Goal: Task Accomplishment & Management: Manage account settings

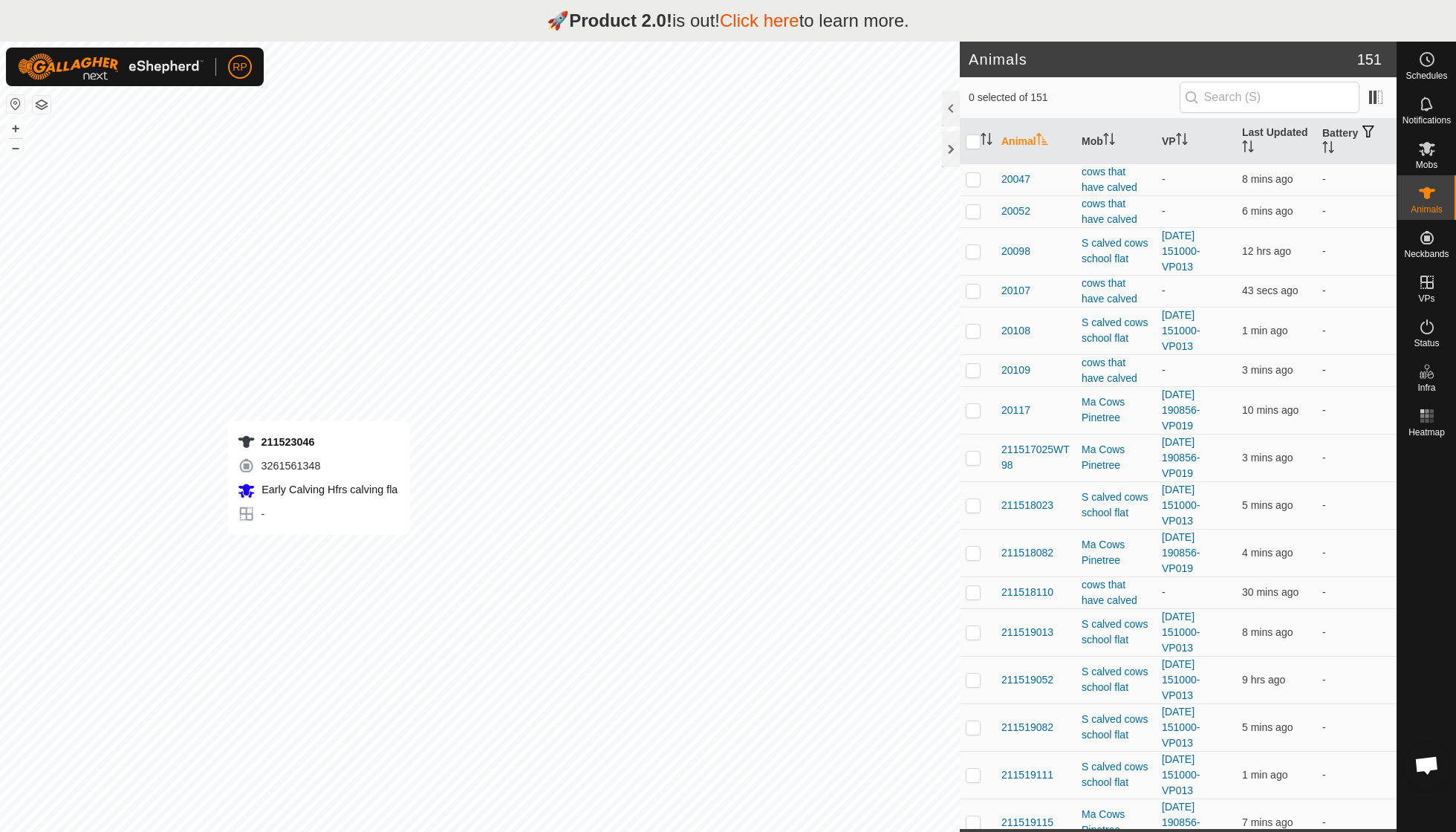
checkbox input "true"
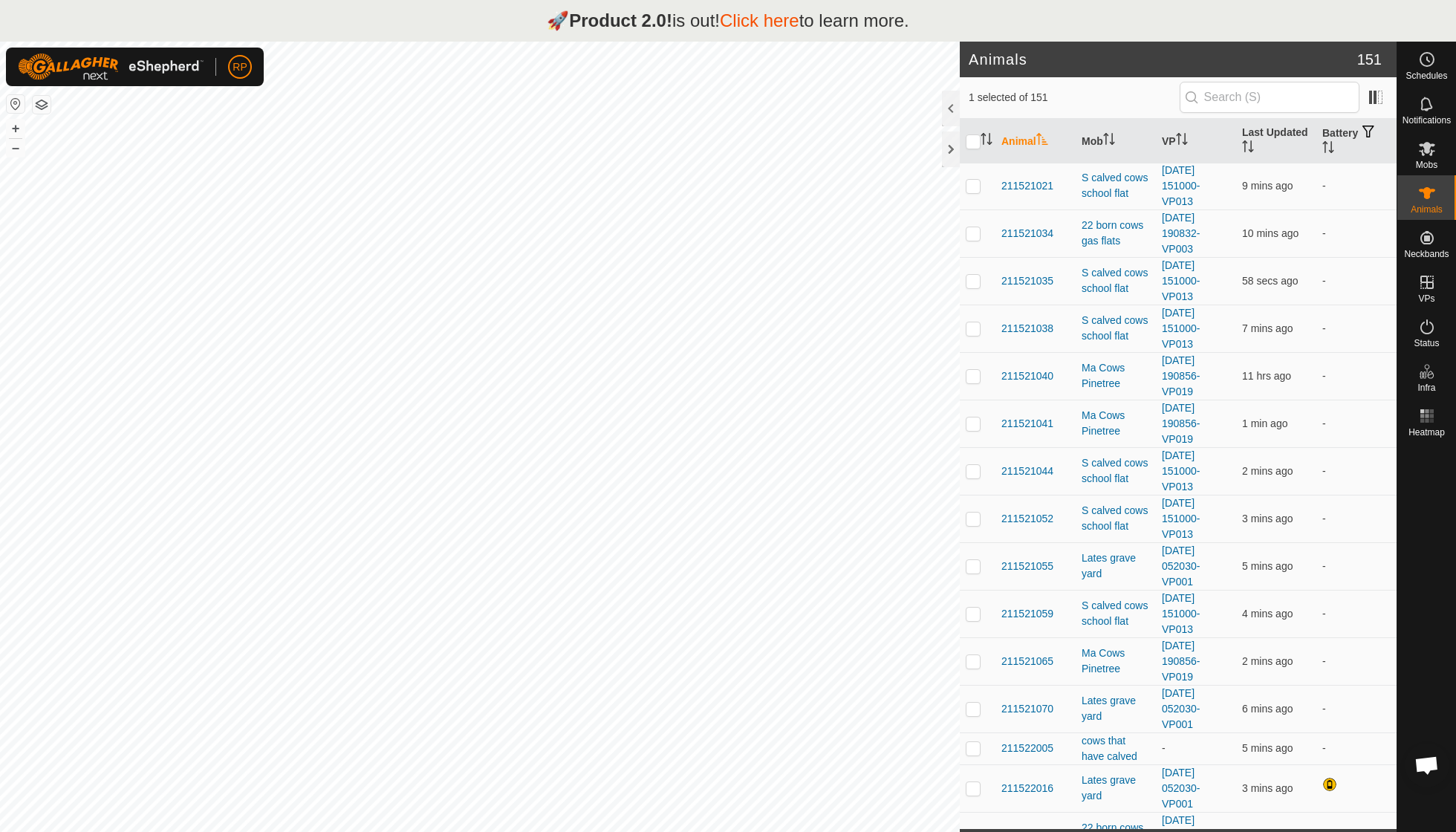
scroll to position [859, 0]
click at [1430, 156] on icon at bounding box center [1427, 148] width 18 height 18
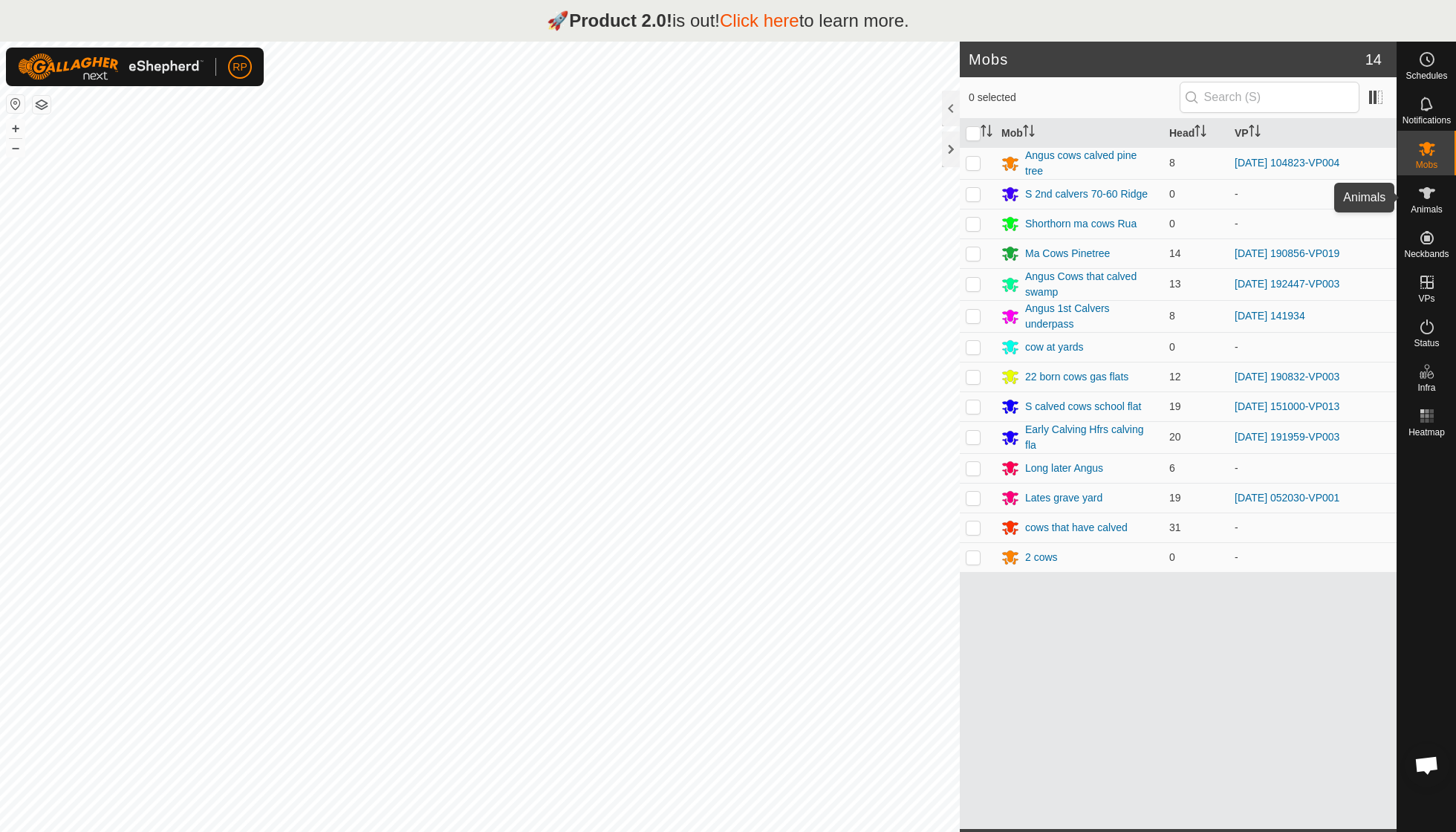
click at [1431, 194] on icon at bounding box center [1427, 193] width 18 height 18
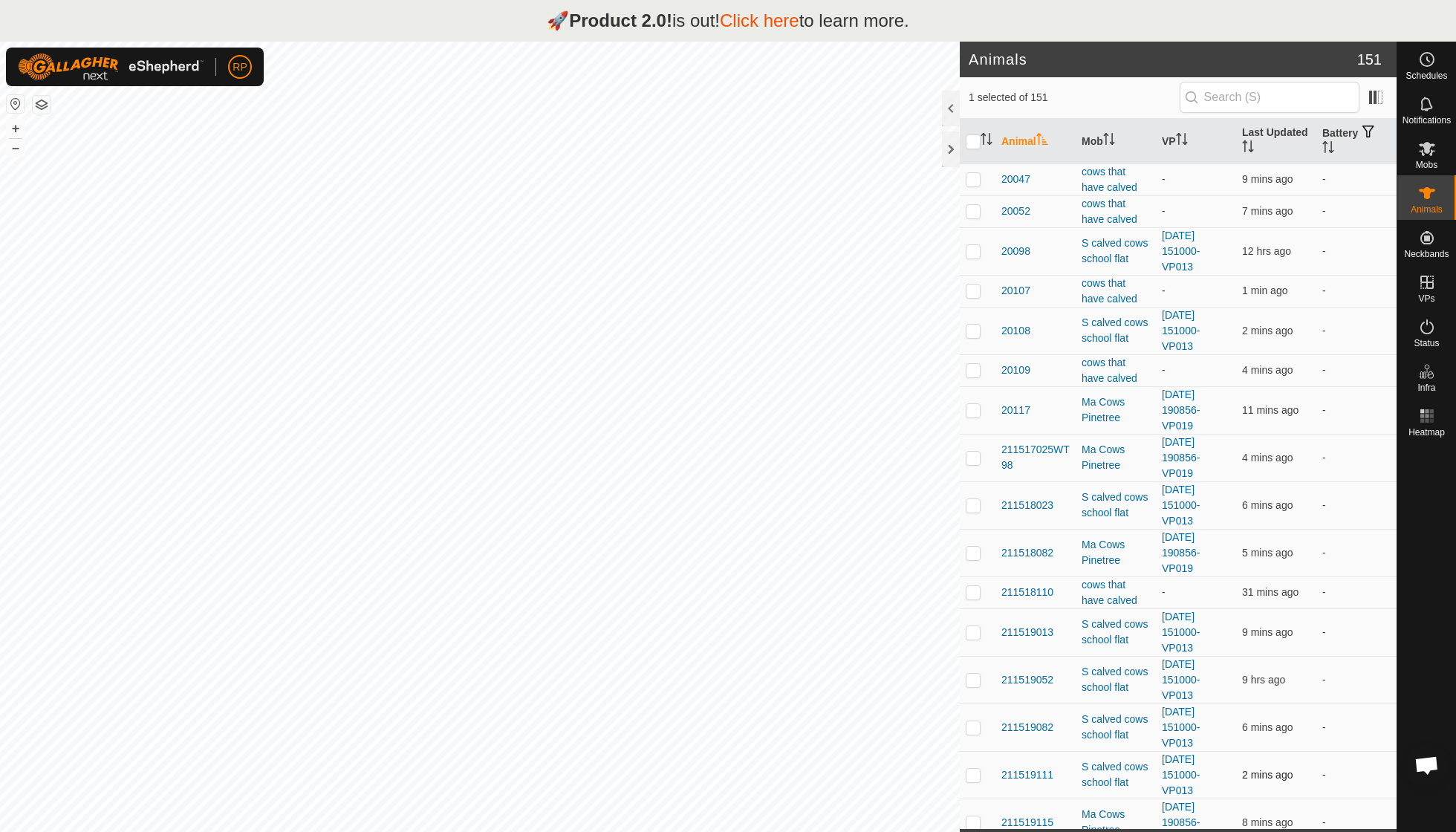
checkbox input "true"
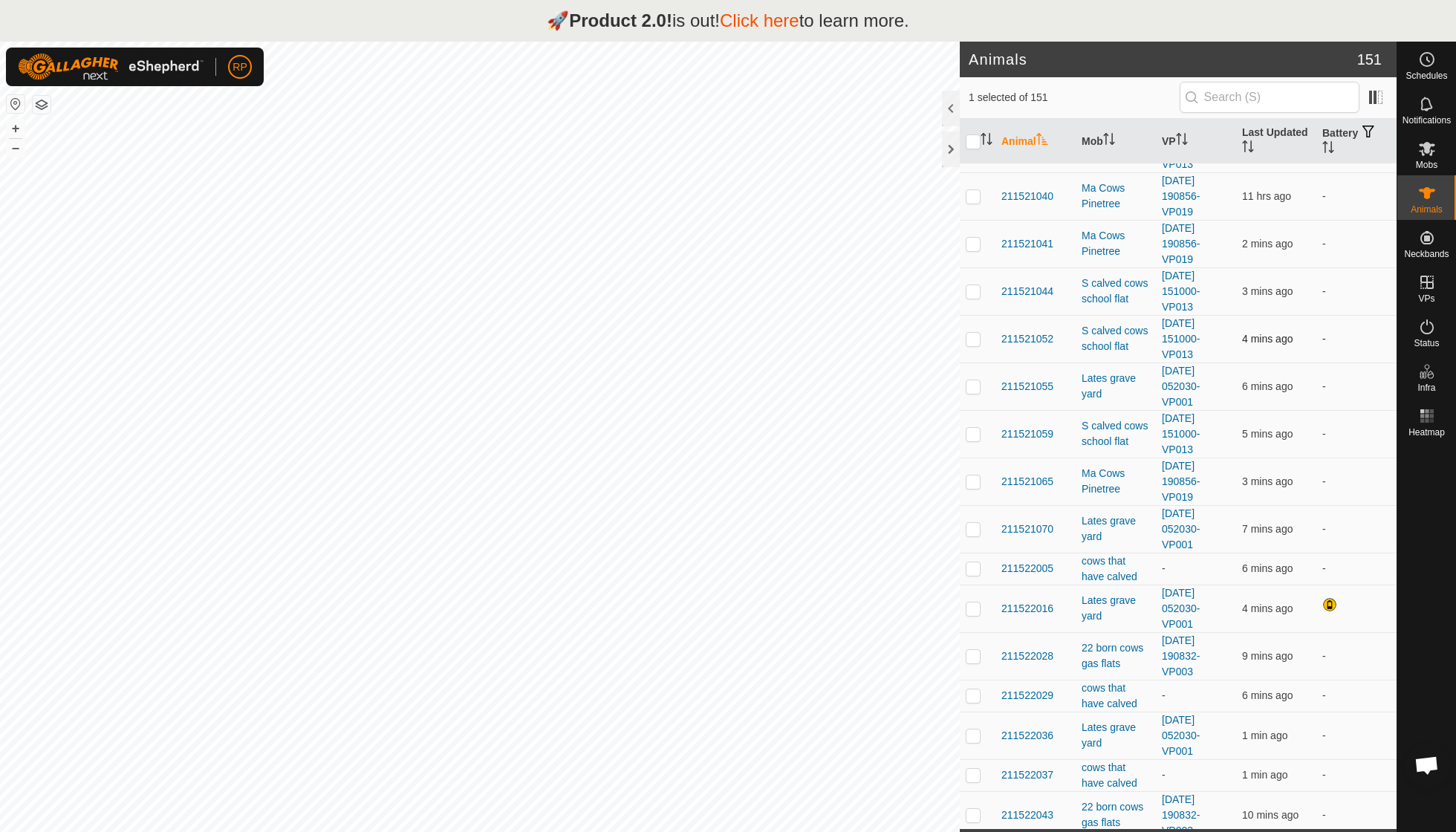
scroll to position [1073, 0]
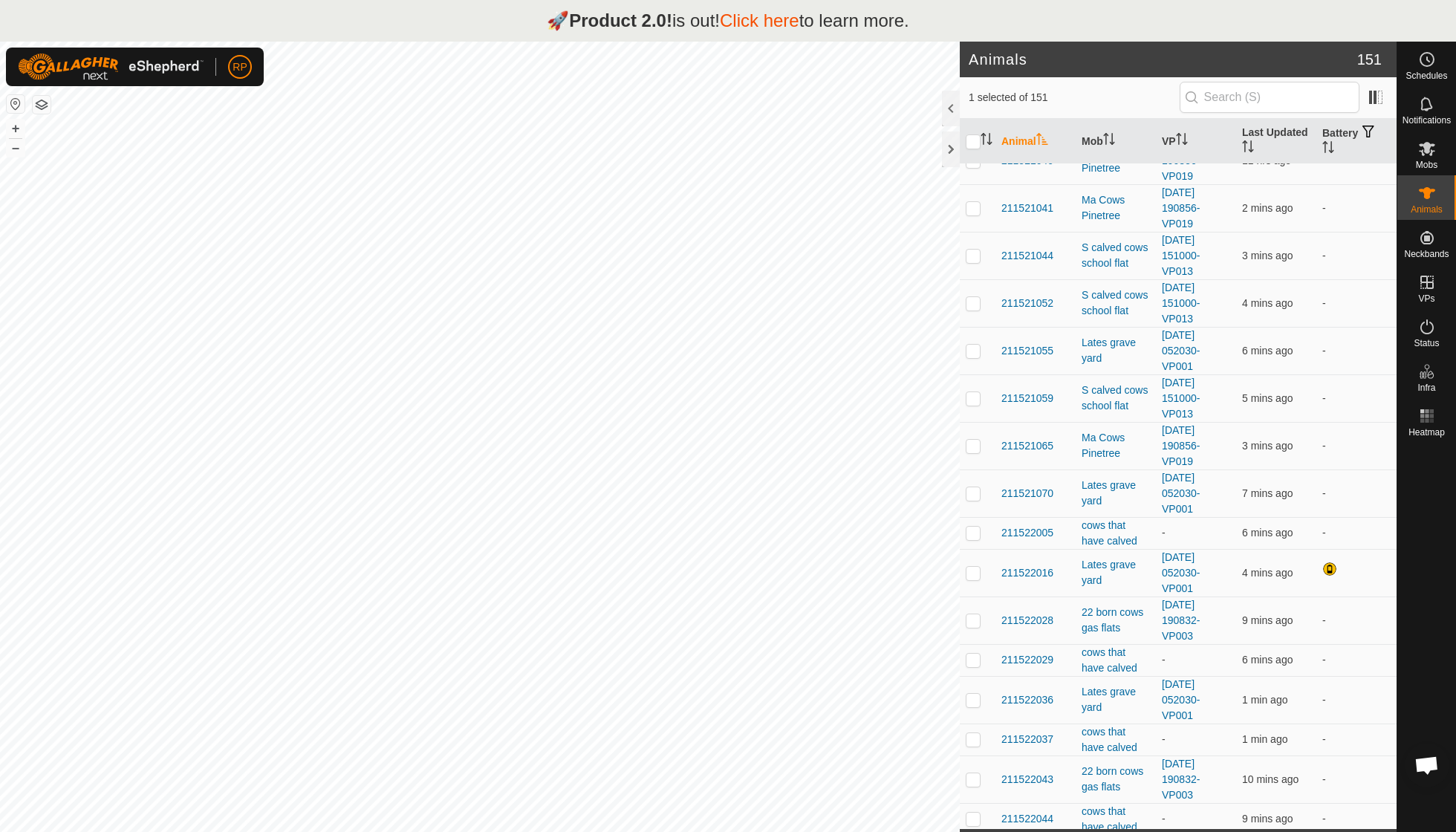
click at [1028, 147] on th "Animal" at bounding box center [1035, 141] width 80 height 46
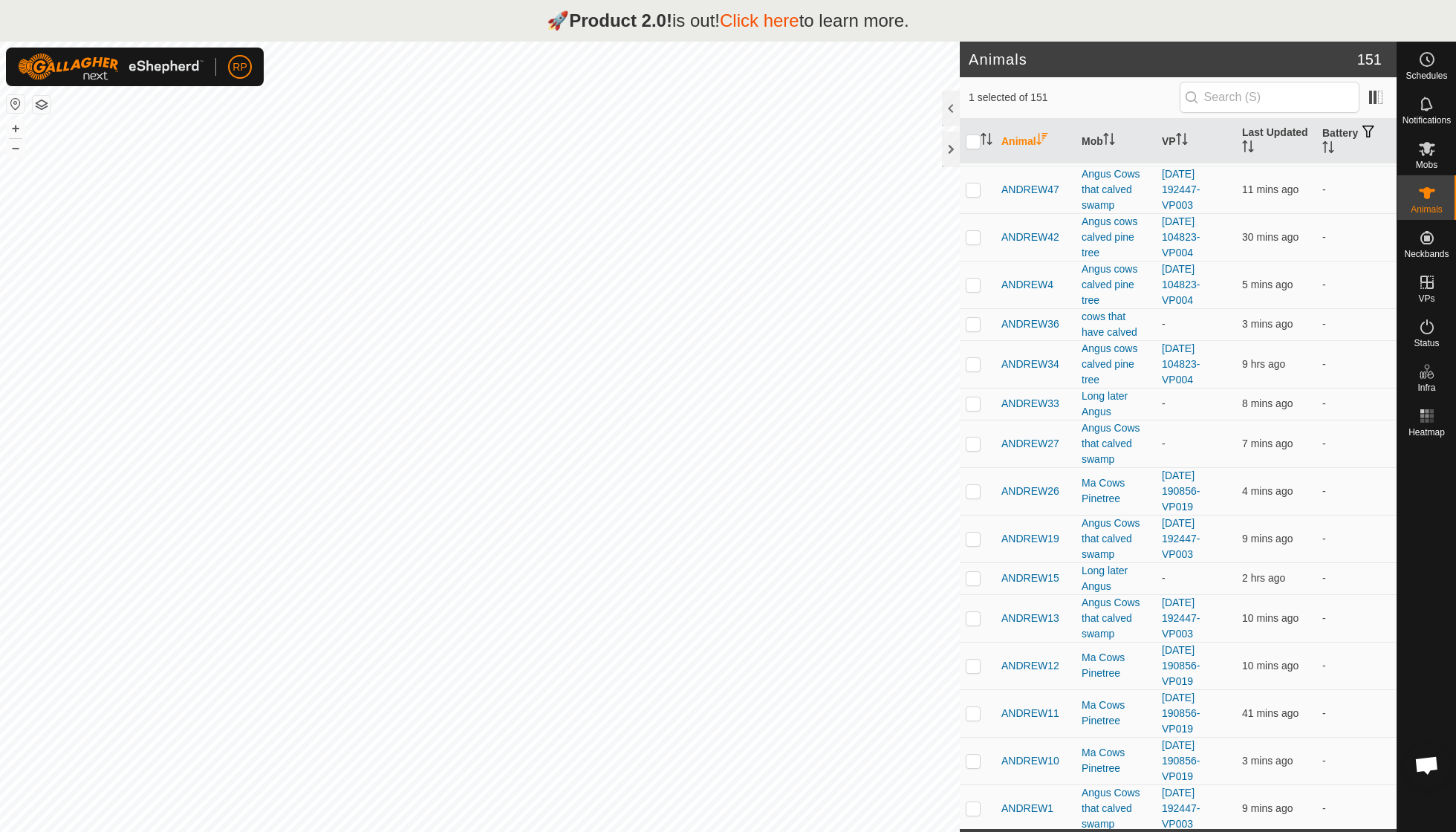
scroll to position [0, 0]
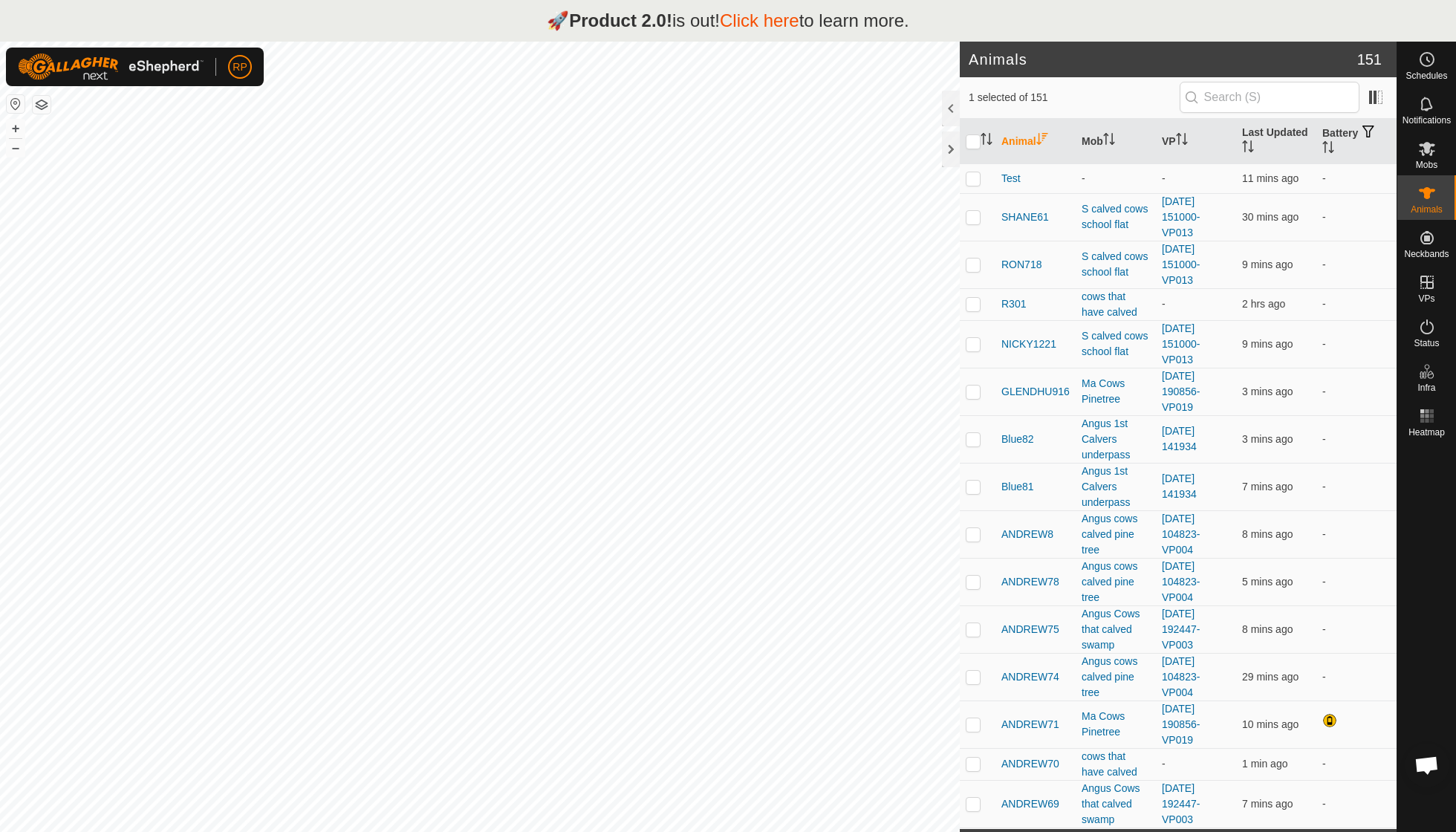
click at [1028, 147] on th "Animal" at bounding box center [1035, 141] width 80 height 46
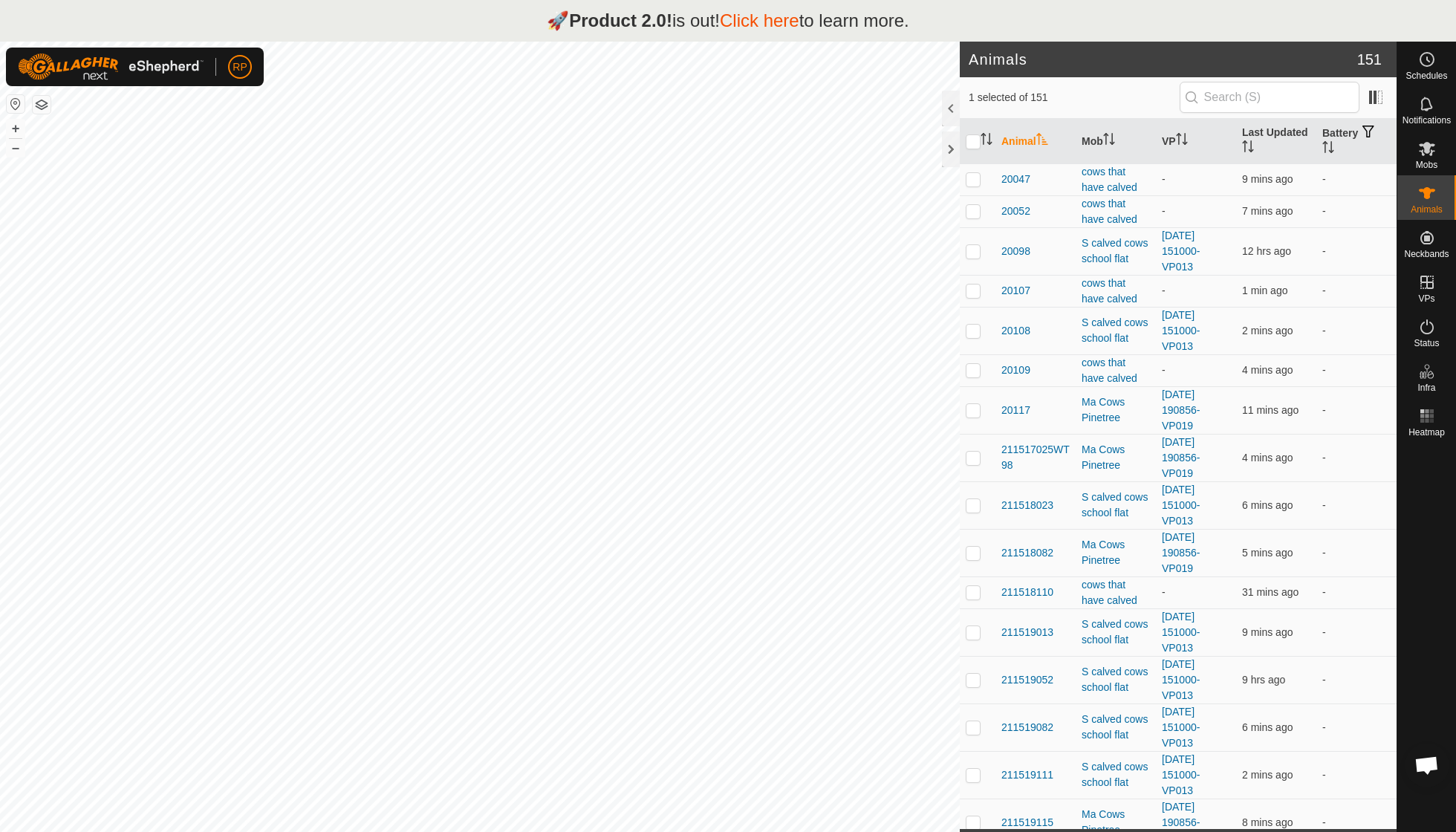
click at [1034, 141] on th "Animal" at bounding box center [1035, 141] width 80 height 46
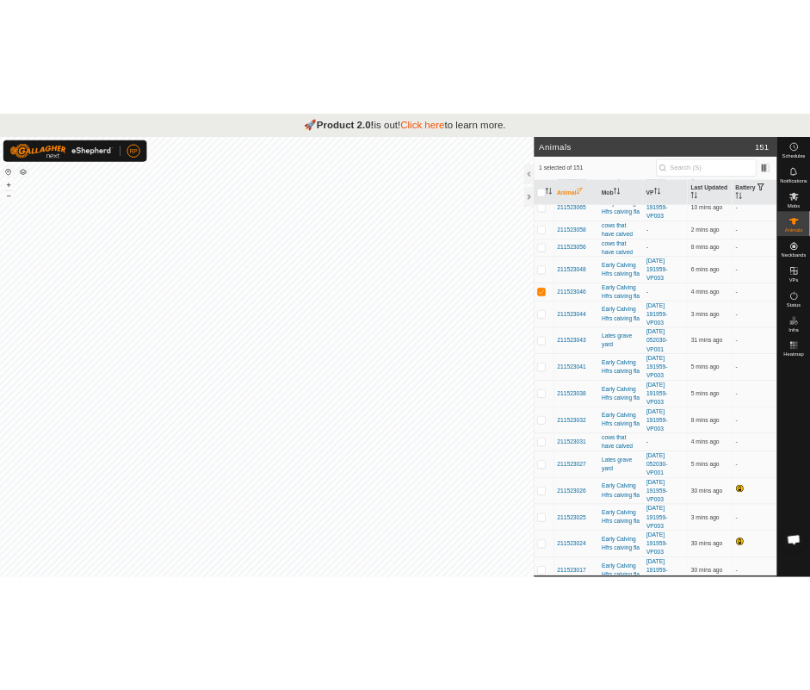
scroll to position [3316, 0]
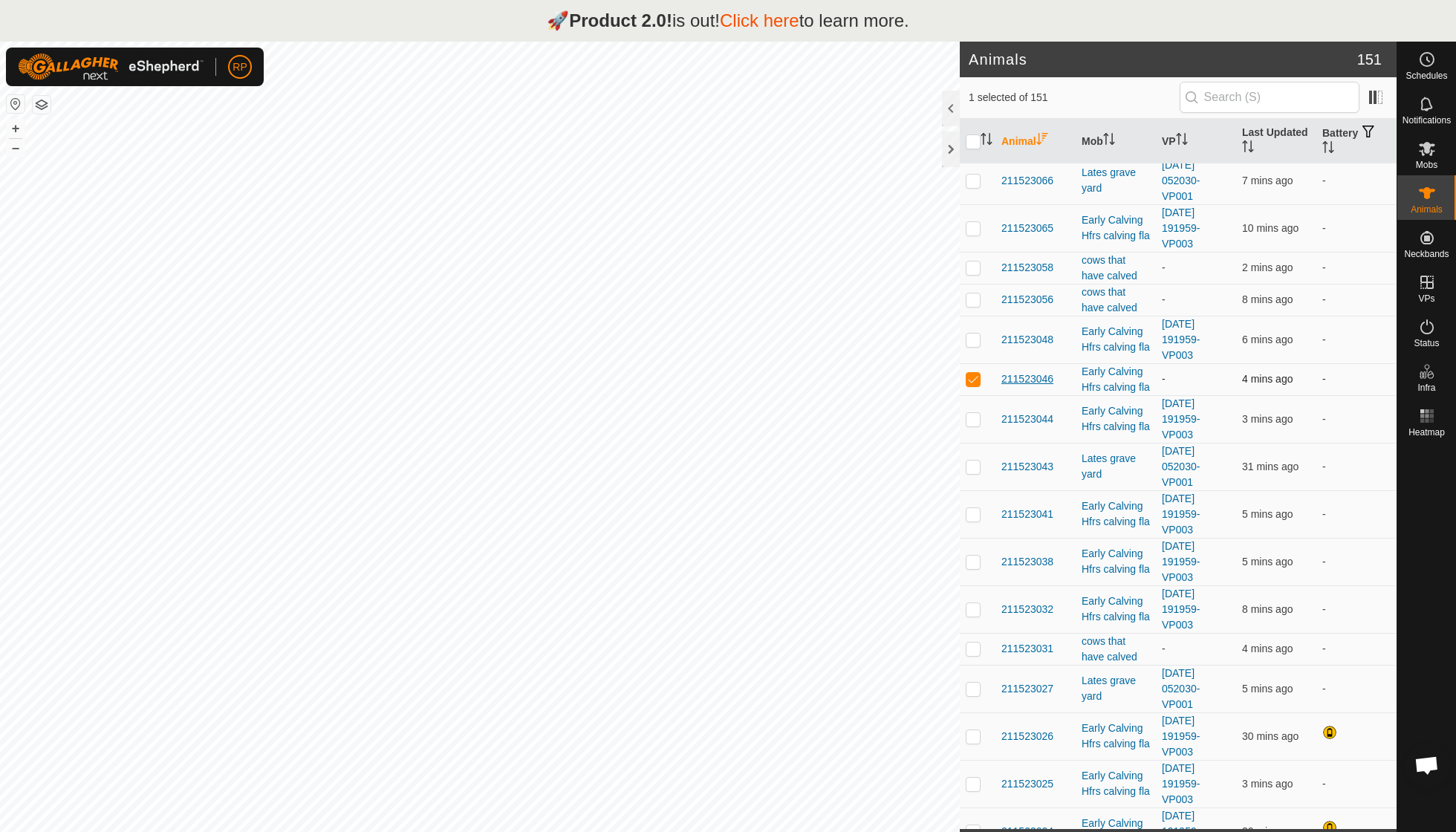
click at [1022, 372] on span "211523046" at bounding box center [1027, 379] width 52 height 16
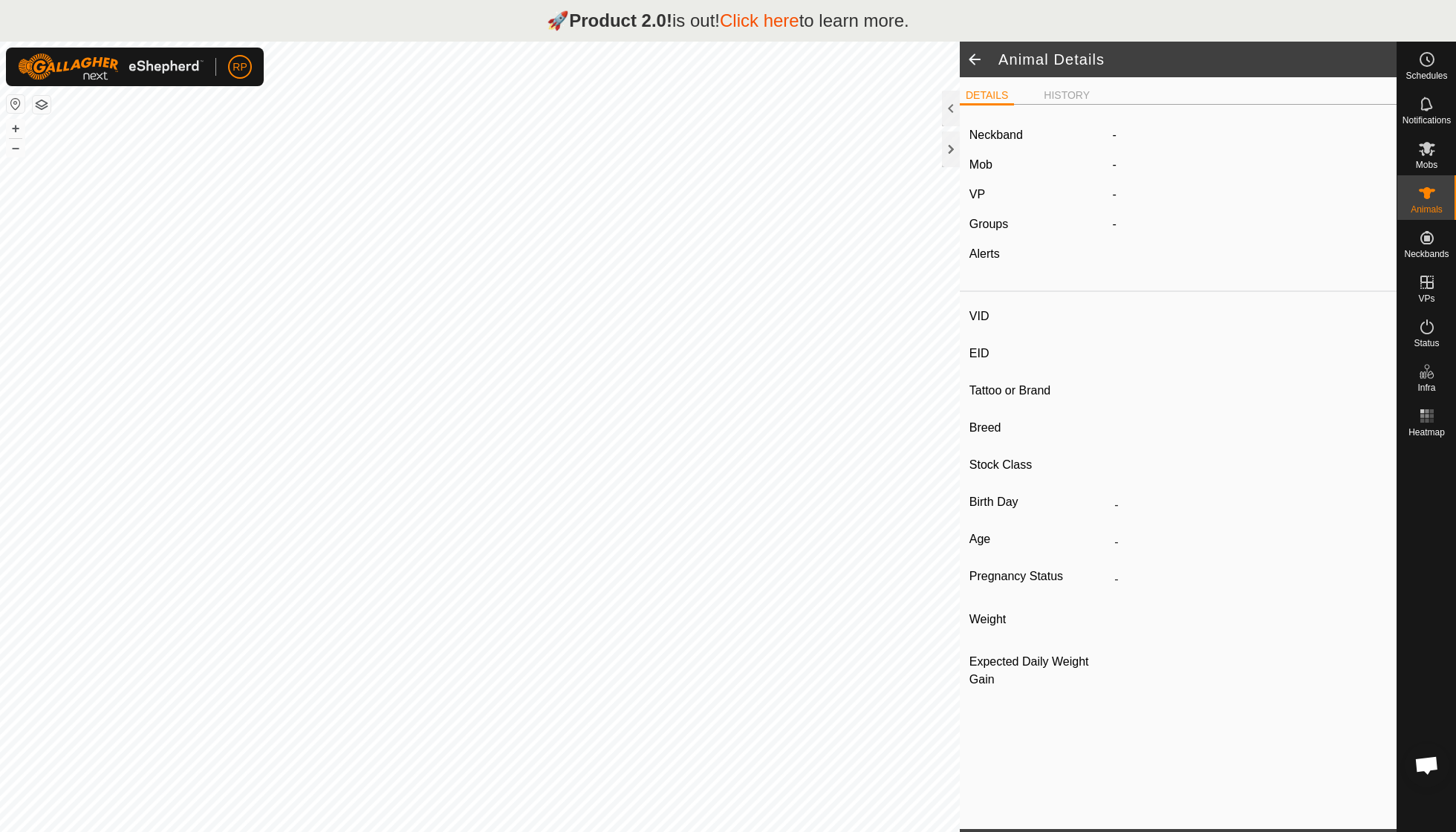
type input "211523046"
type input "-"
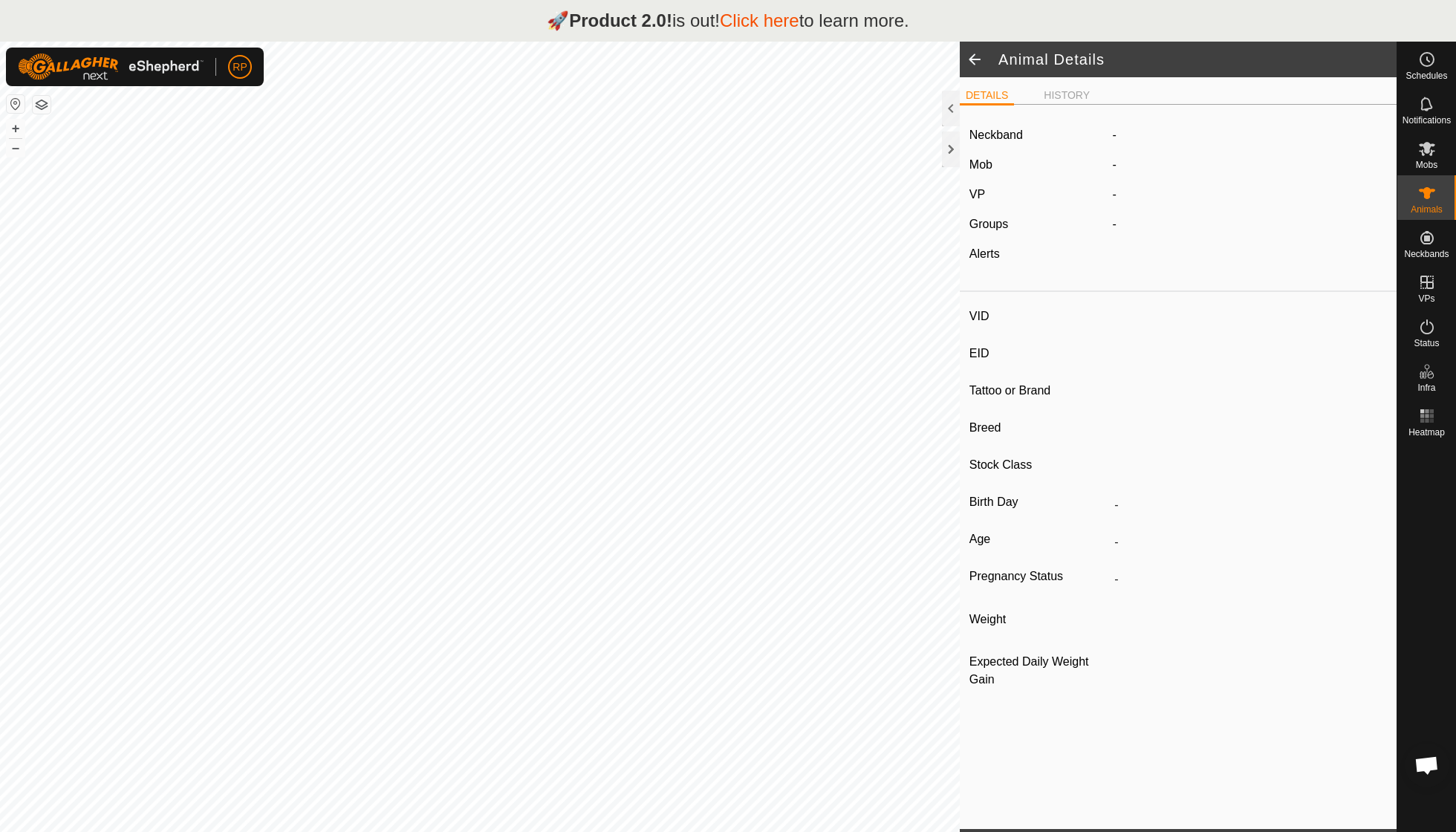
type input "0 kg"
type input "-"
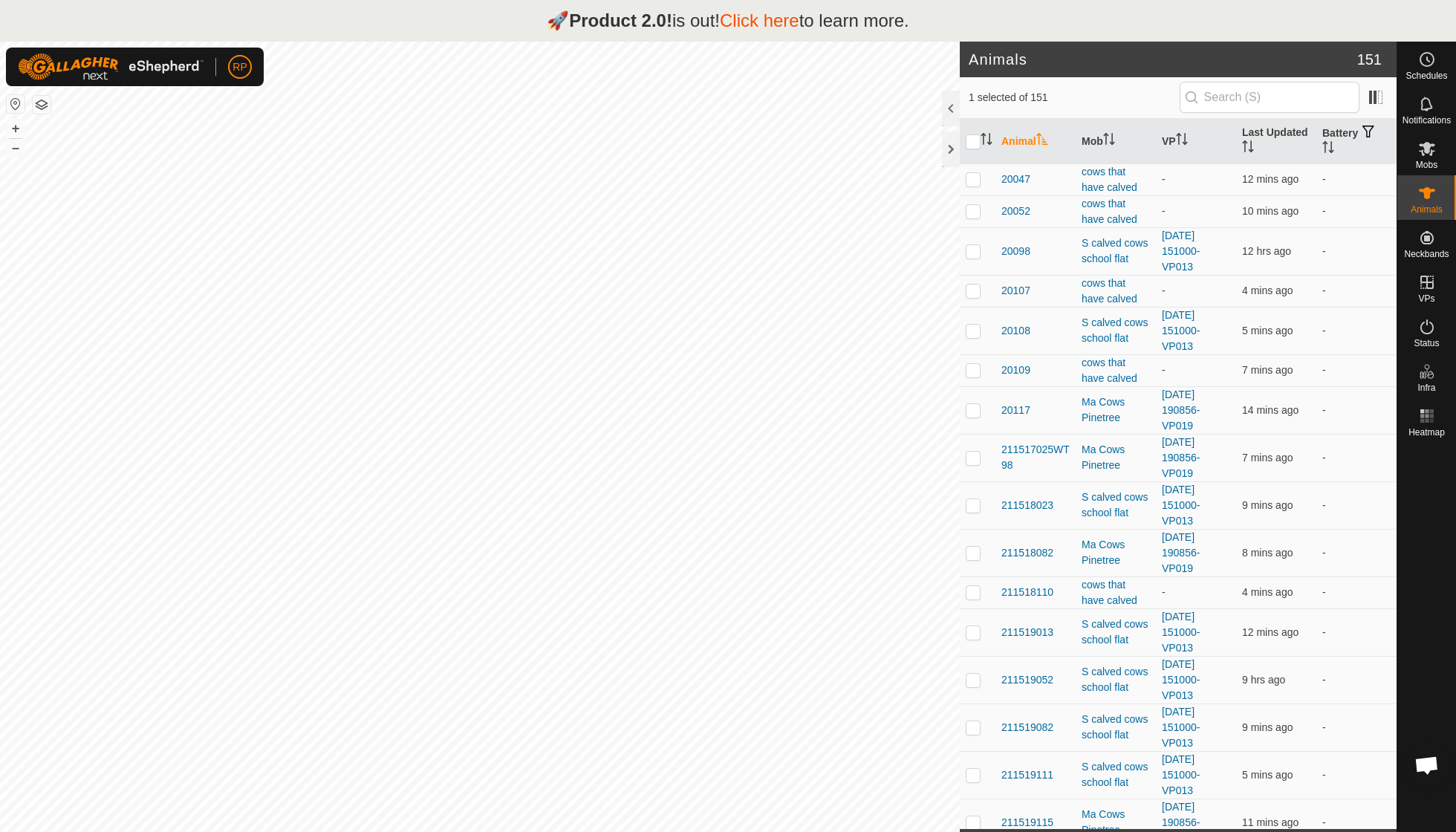
checkbox input "true"
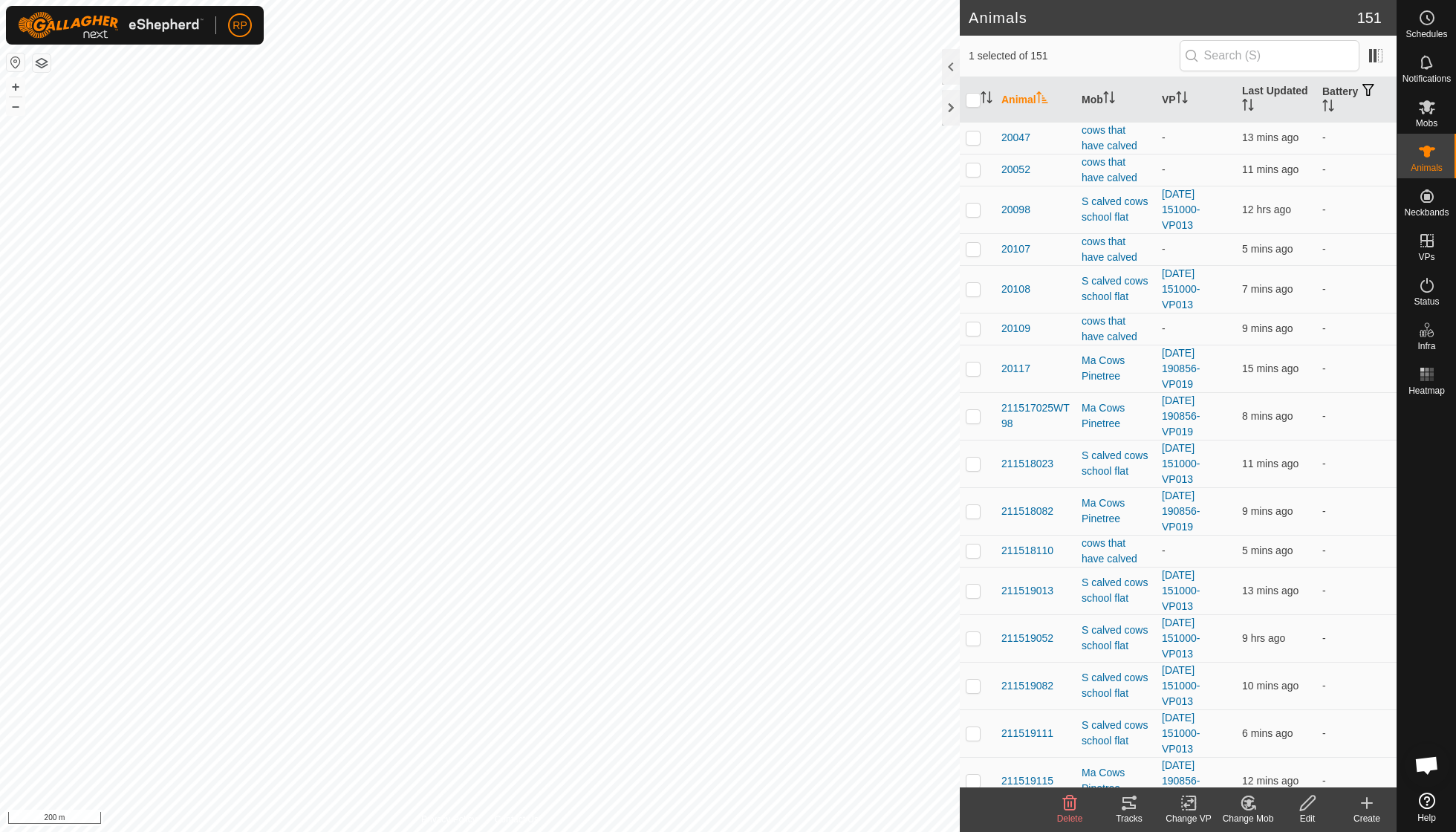
click at [1243, 806] on icon at bounding box center [1247, 803] width 13 height 14
click at [1252, 732] on link "Choose Mob..." at bounding box center [1292, 738] width 147 height 29
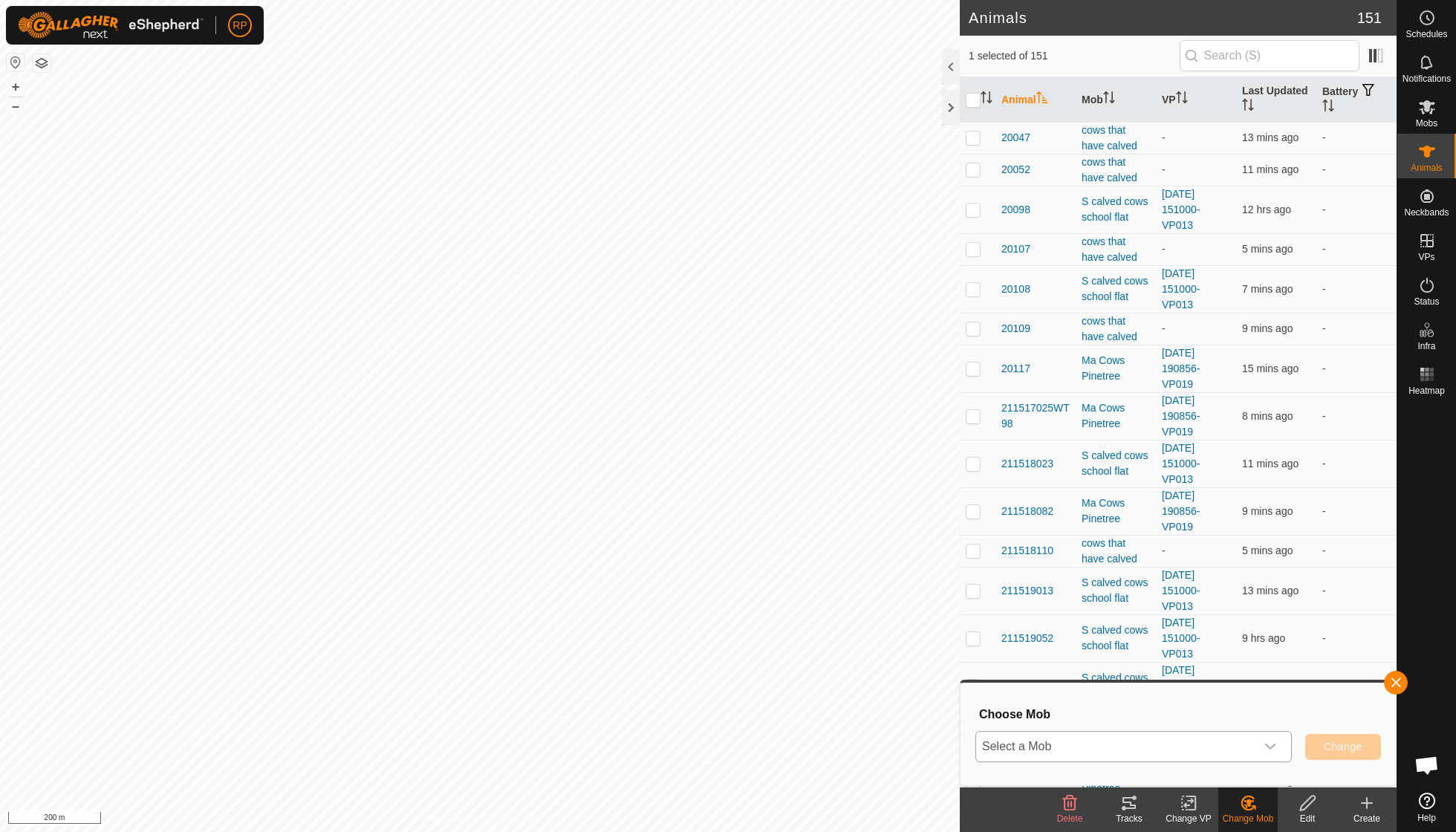
click at [1271, 753] on div "dropdown trigger" at bounding box center [1270, 746] width 29 height 29
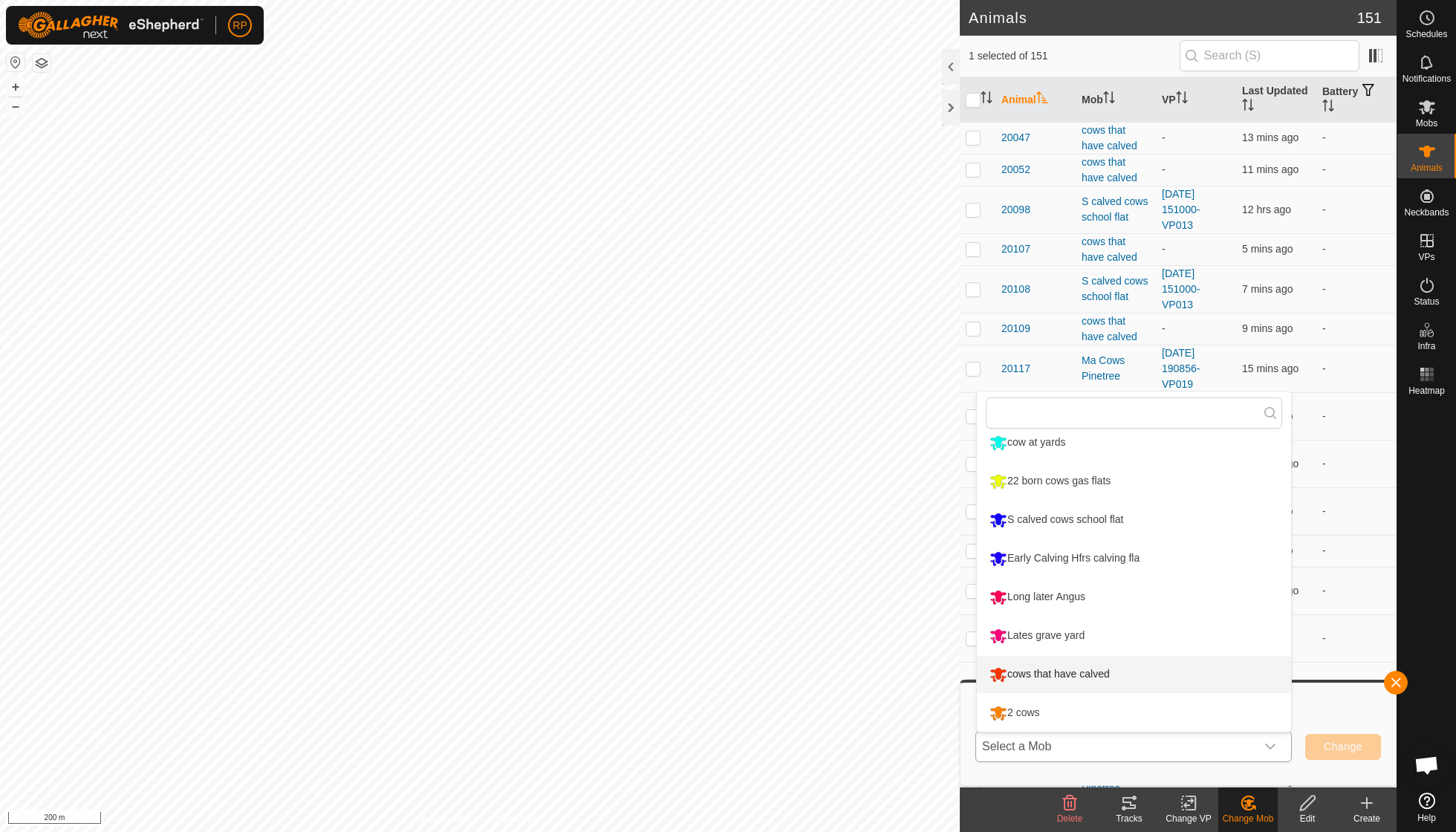
scroll to position [242, 0]
click at [1110, 672] on li "cows that have calved" at bounding box center [1133, 673] width 314 height 37
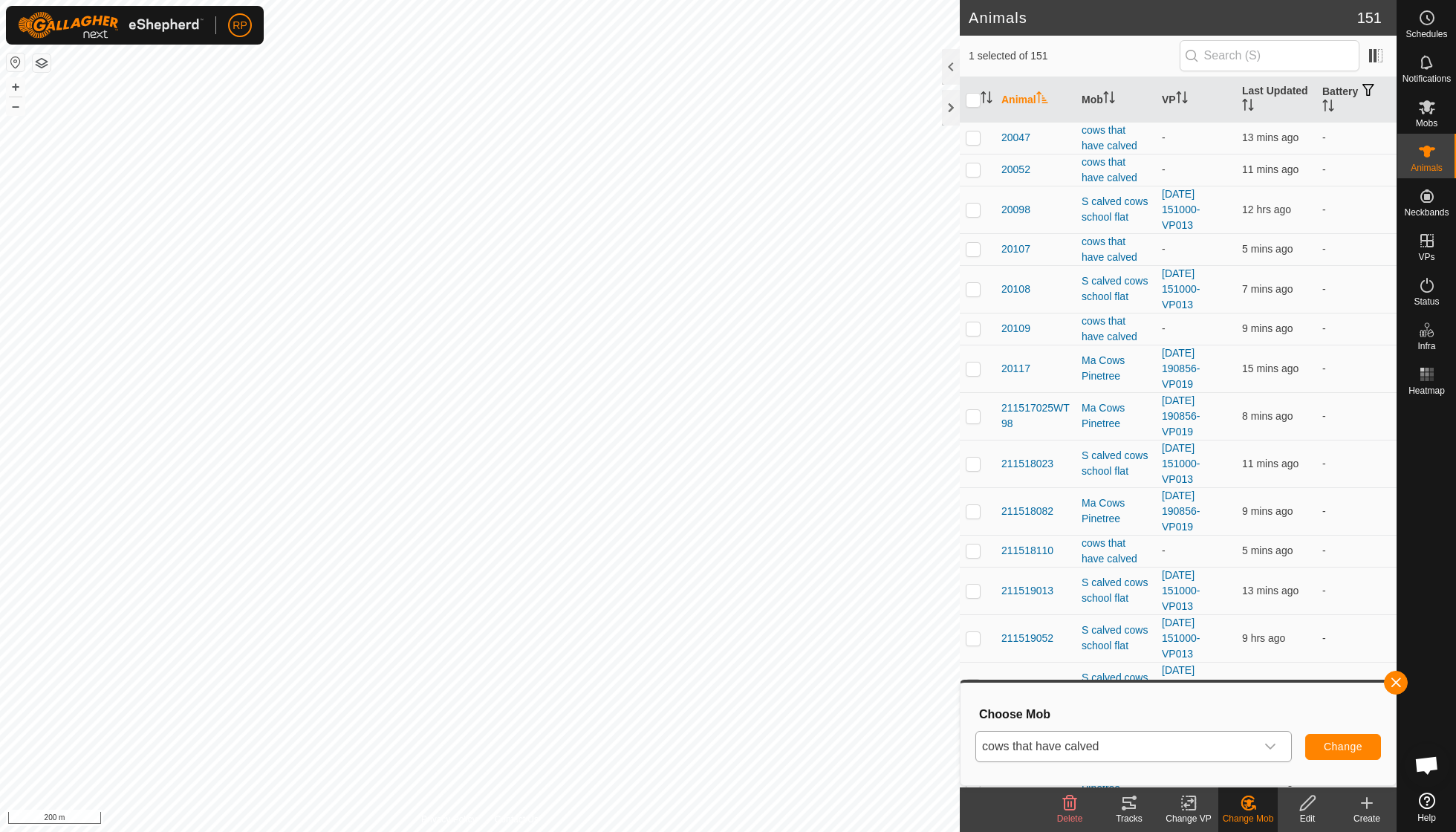
click at [1328, 748] on span "Change" at bounding box center [1343, 747] width 39 height 12
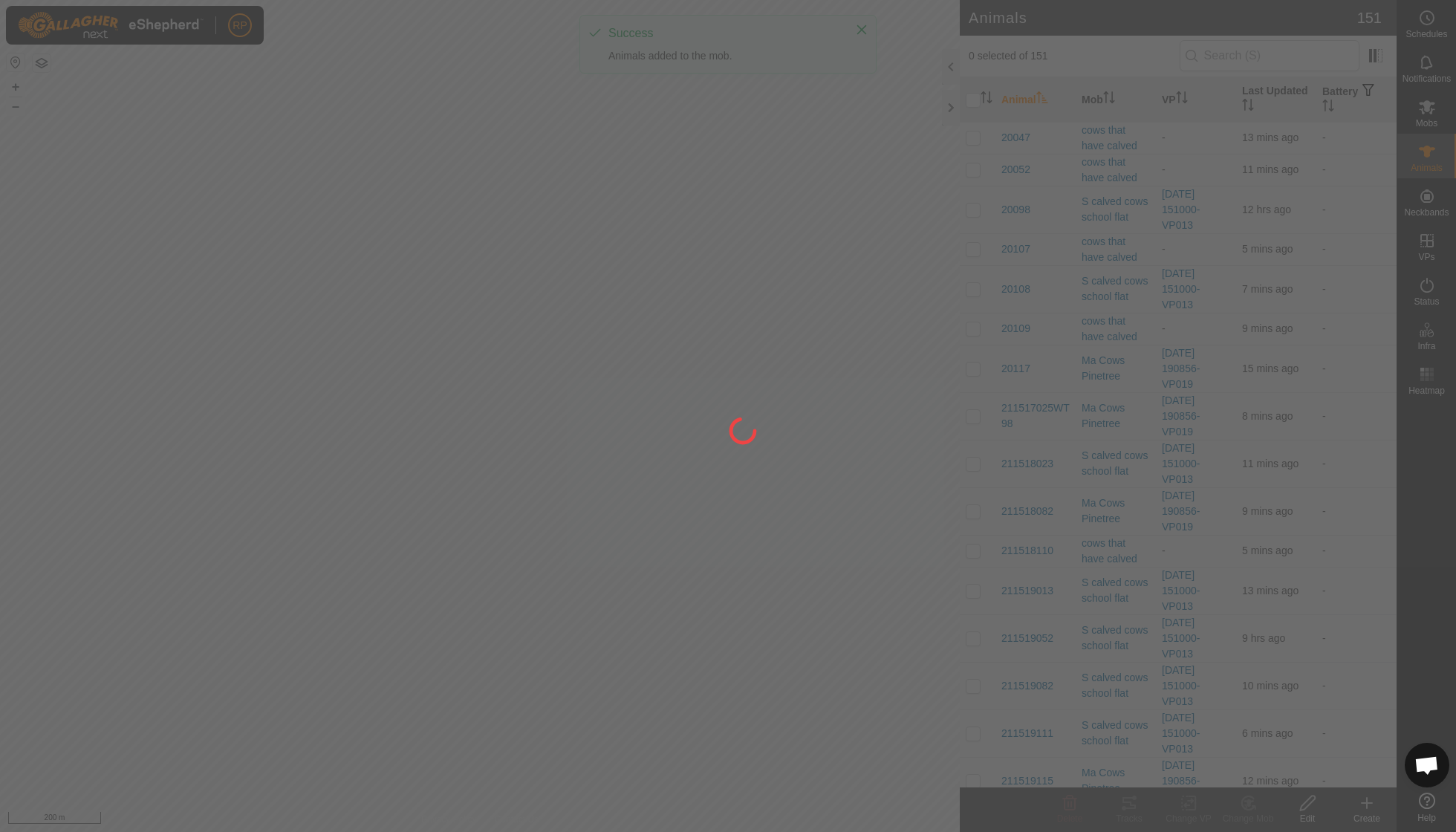
checkbox input "false"
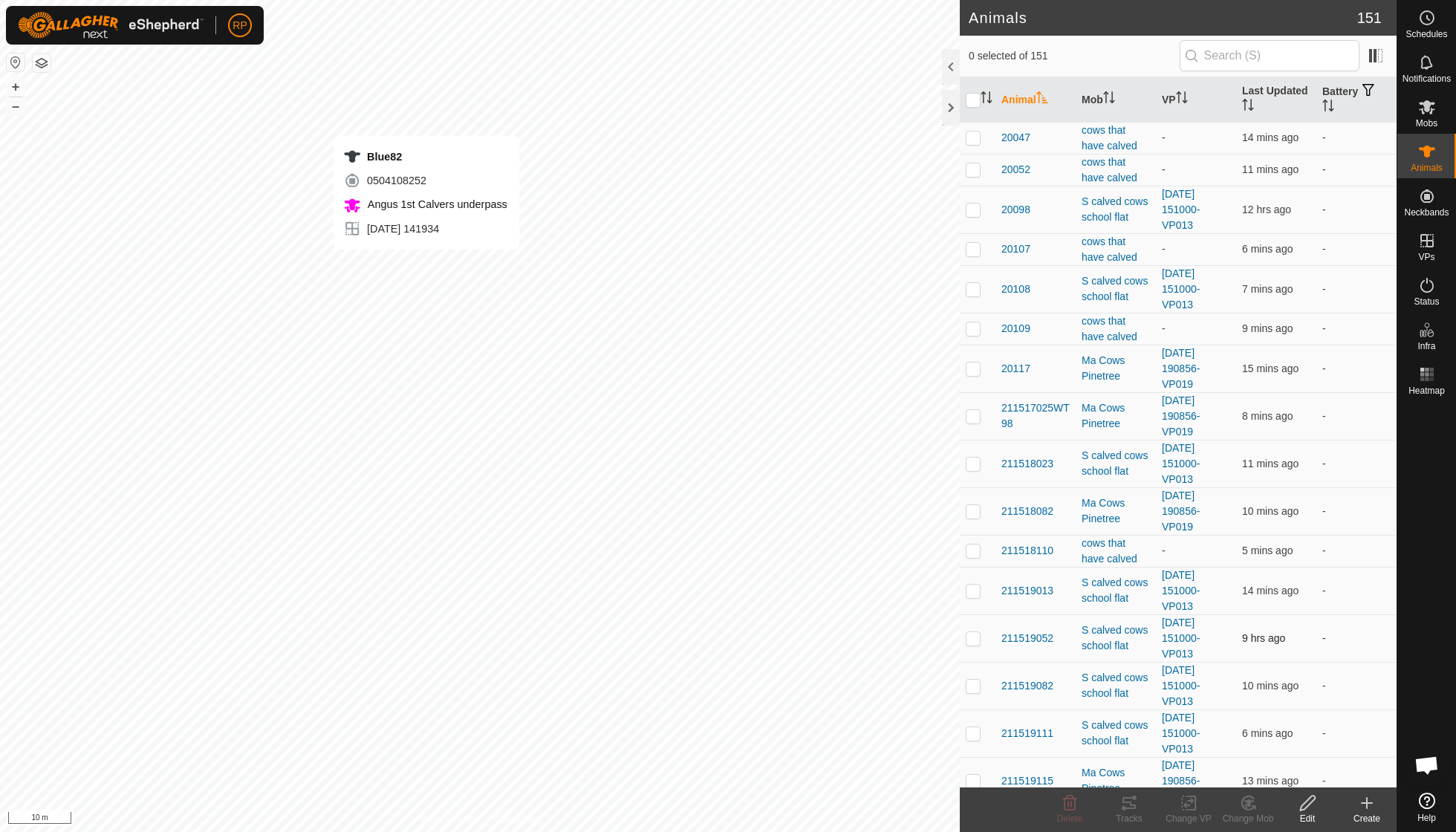
checkbox input "true"
click at [1130, 799] on icon at bounding box center [1129, 803] width 18 height 18
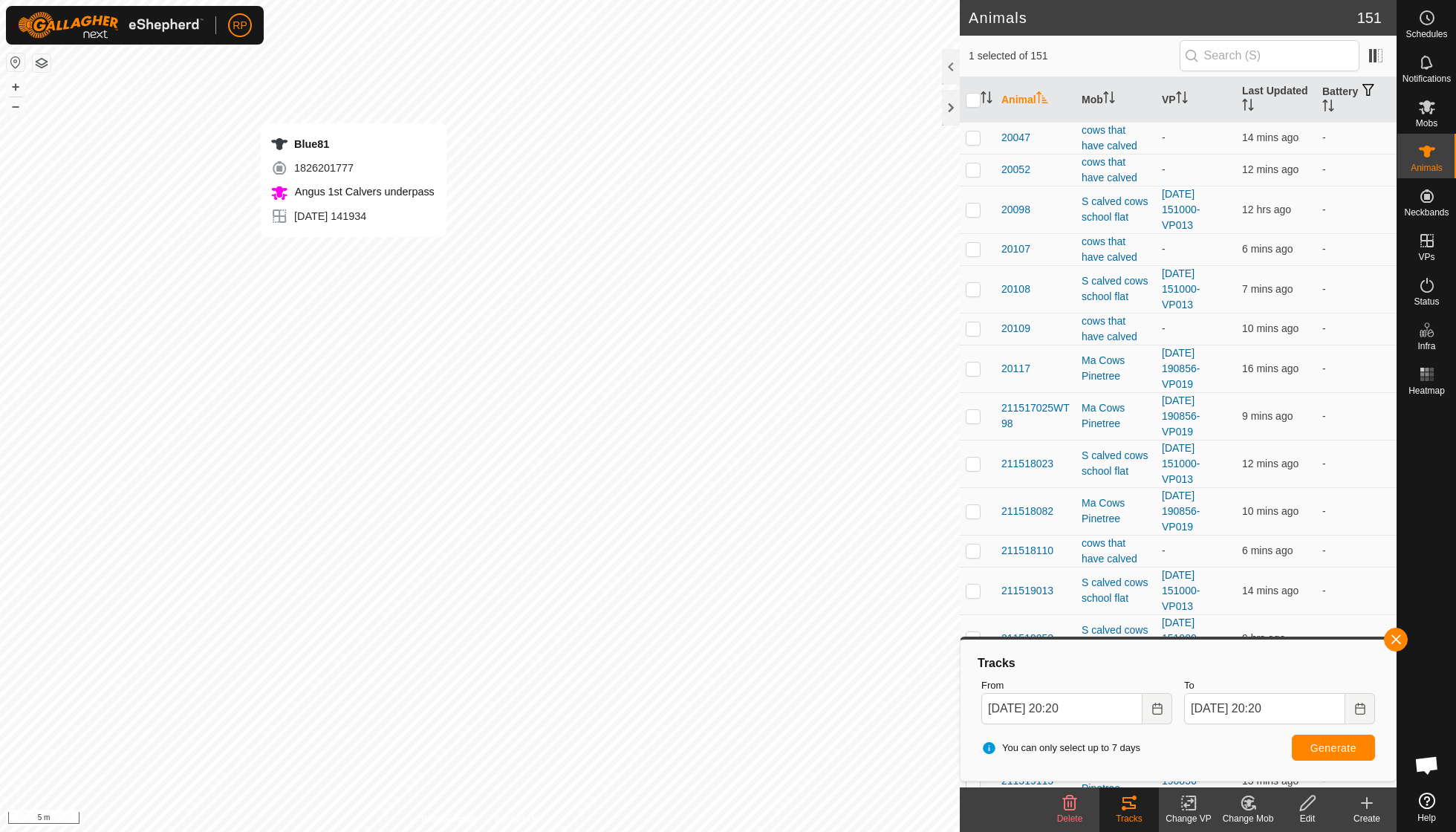
checkbox input "true"
checkbox input "false"
checkbox input "true"
click at [1137, 799] on icon at bounding box center [1129, 803] width 18 height 18
click at [1131, 802] on icon at bounding box center [1129, 803] width 14 height 12
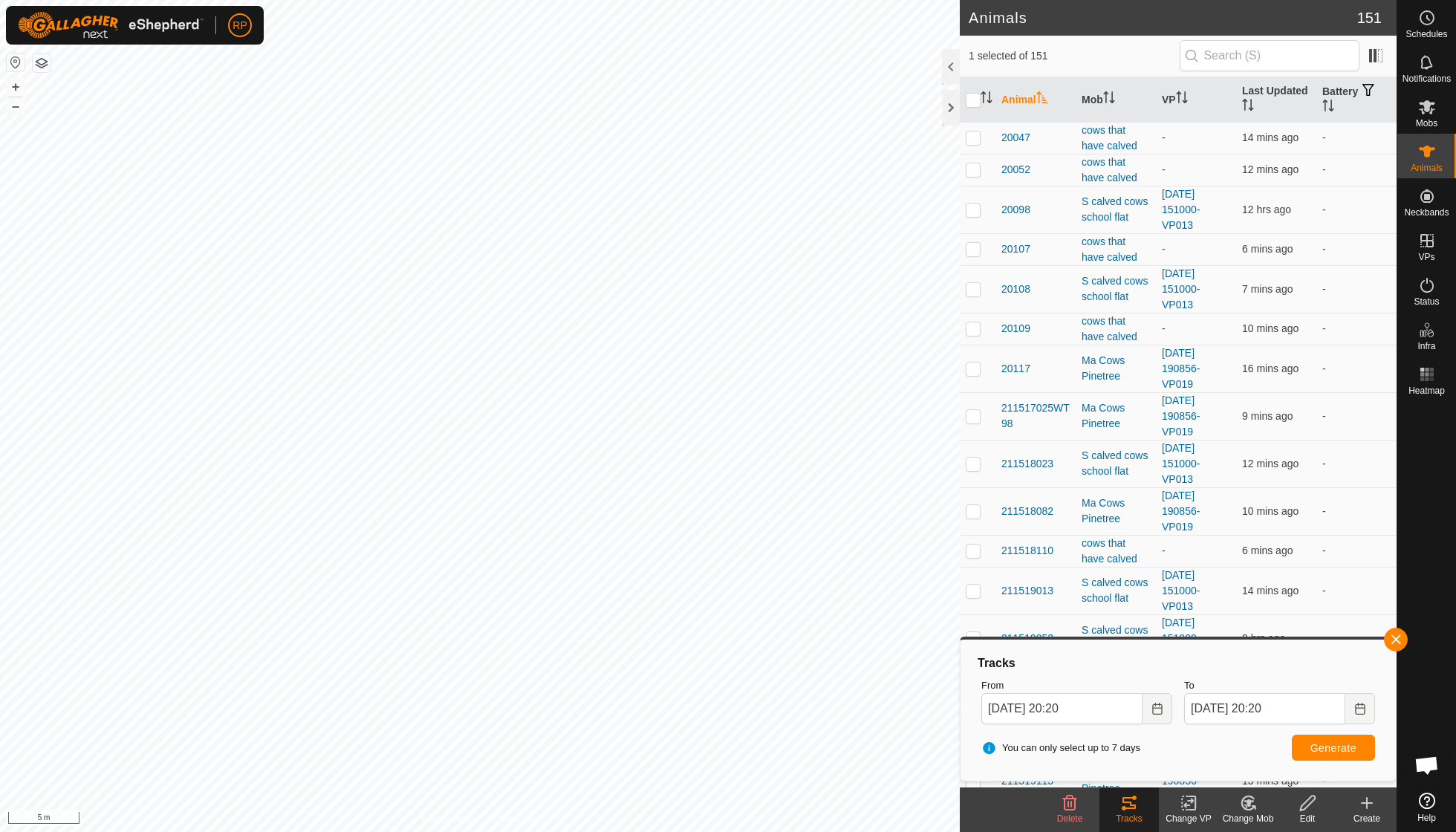
click at [1321, 742] on span "Generate" at bounding box center [1333, 748] width 46 height 12
drag, startPoint x: 1269, startPoint y: 115, endPoint x: 1153, endPoint y: 115, distance: 116.0
click at [1153, 115] on tr "Animal Mob VP Last Updated Battery" at bounding box center [1178, 100] width 436 height 46
click at [1377, 62] on span at bounding box center [1376, 56] width 24 height 24
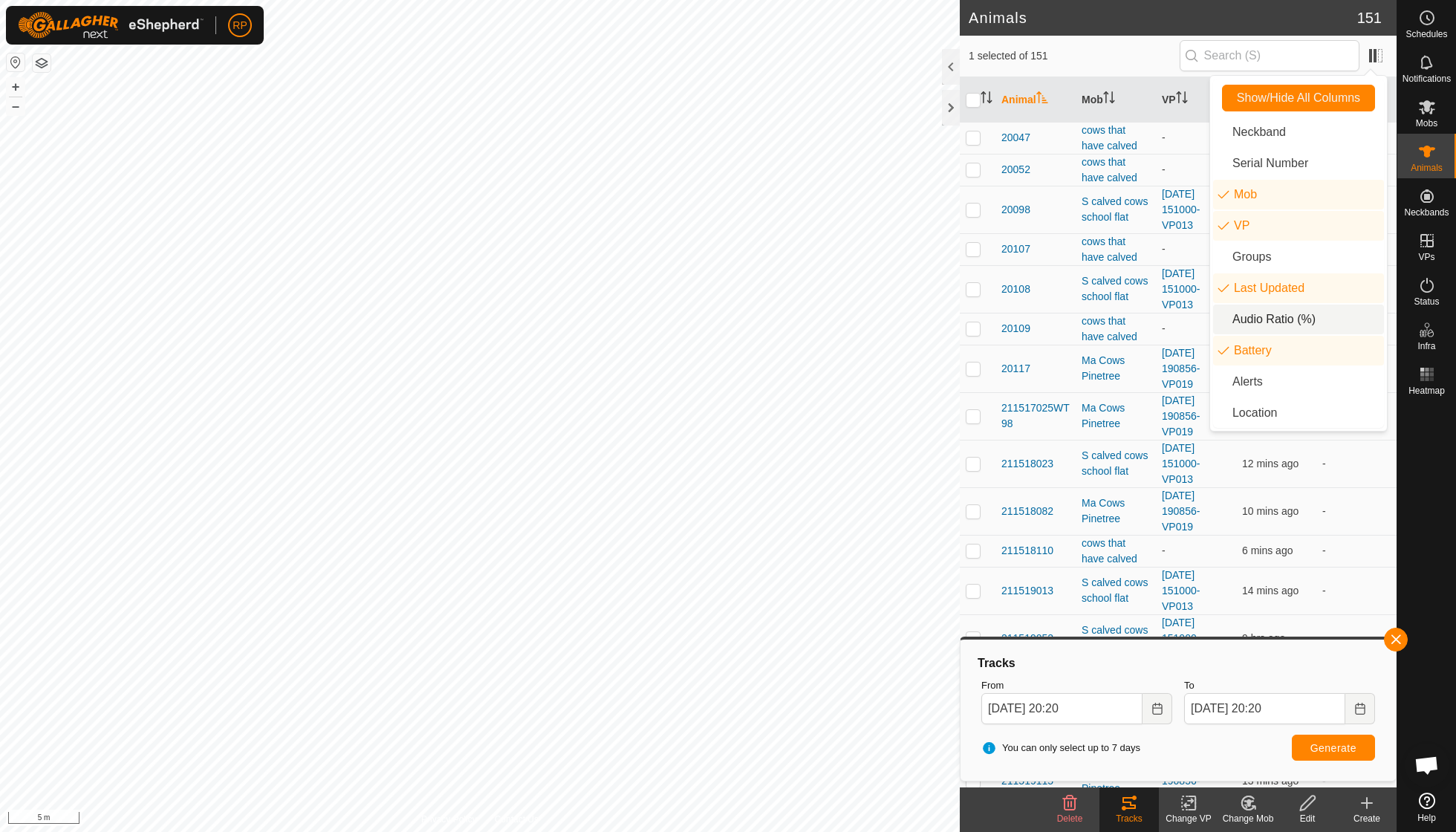
click at [1267, 316] on li "Audio Ratio (%)" at bounding box center [1298, 319] width 171 height 29
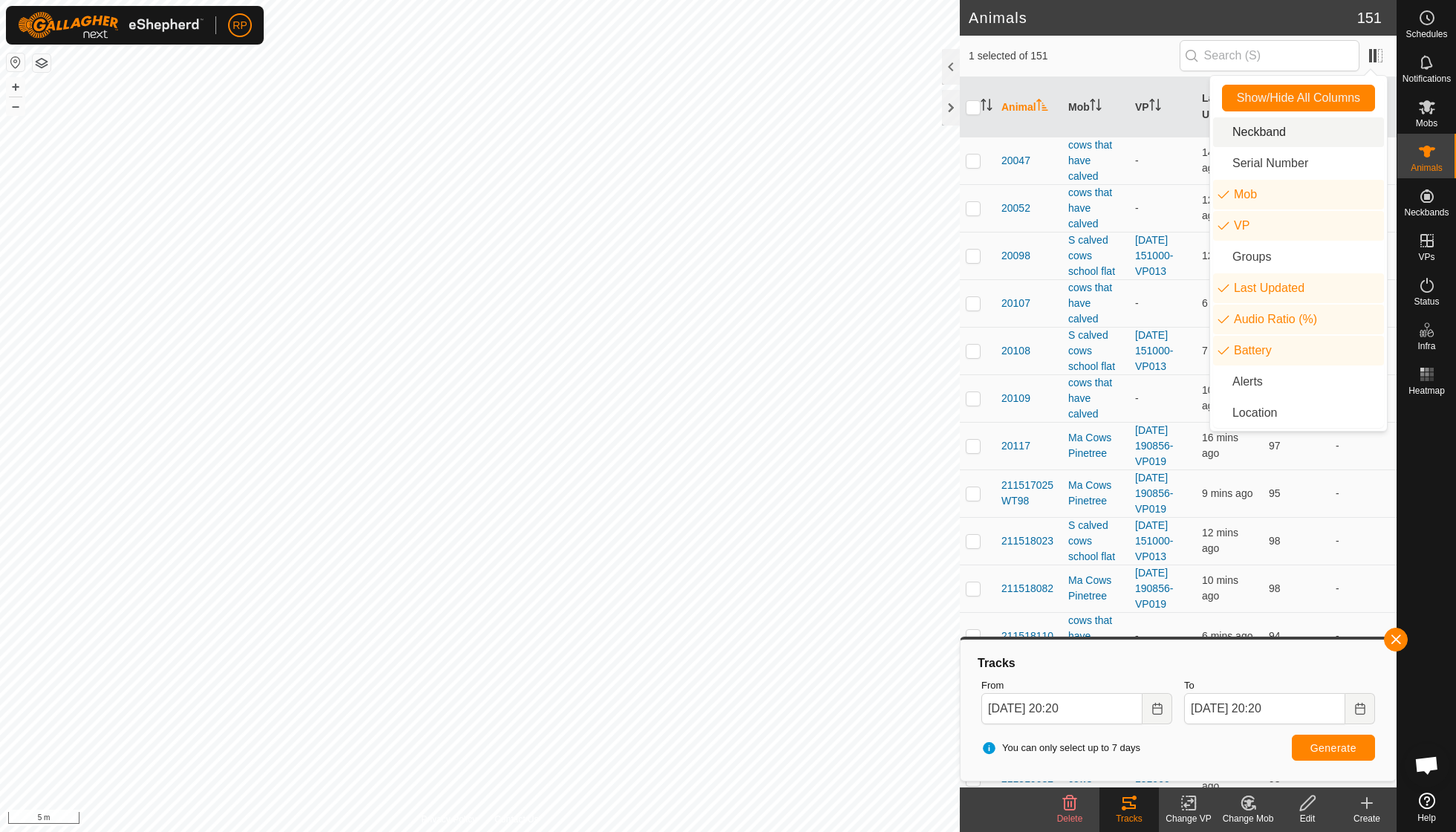
click at [1158, 55] on span "1 selected of 151" at bounding box center [1074, 56] width 211 height 16
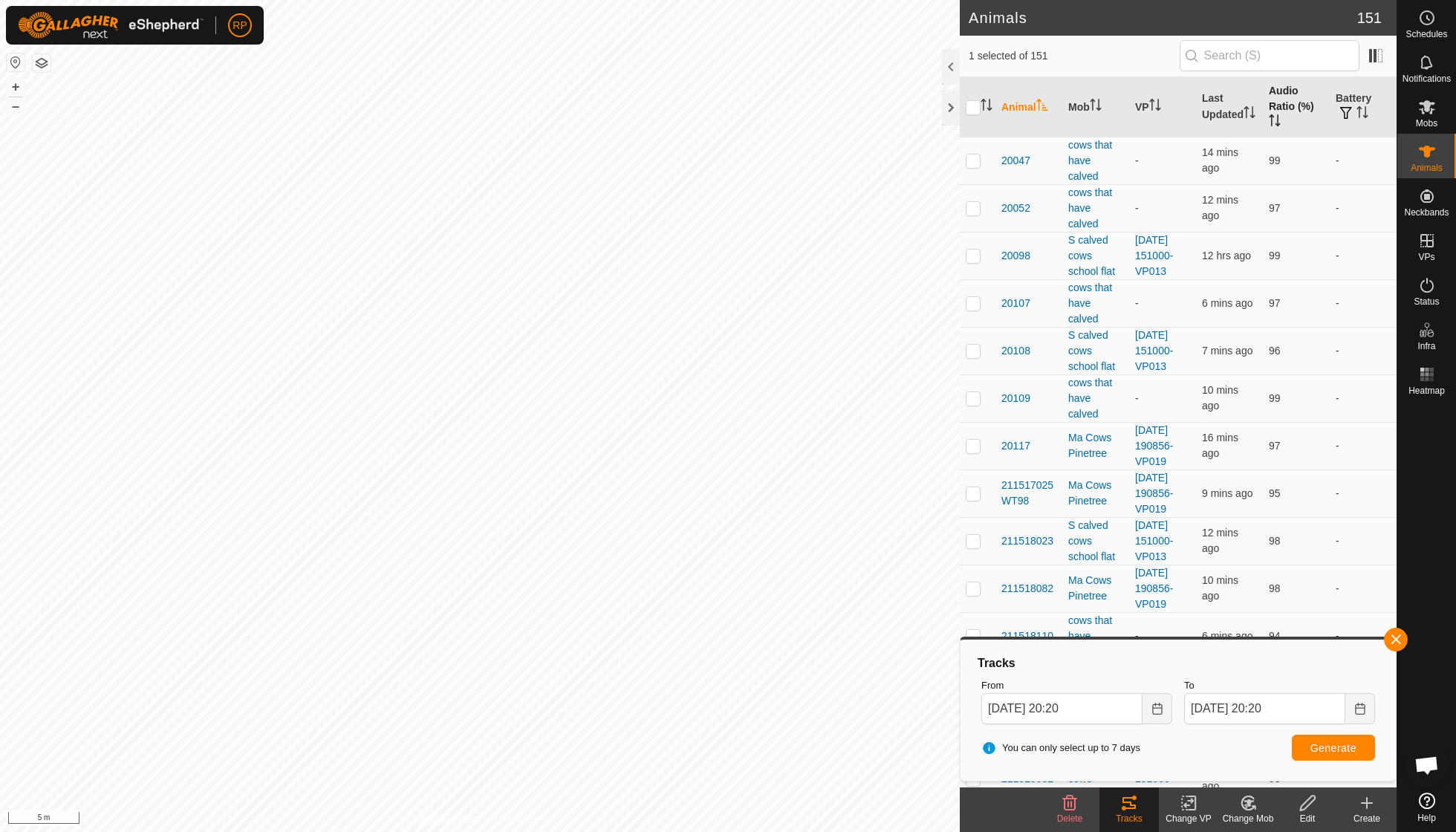
click at [1279, 115] on icon "Activate to sort" at bounding box center [1275, 121] width 12 height 12
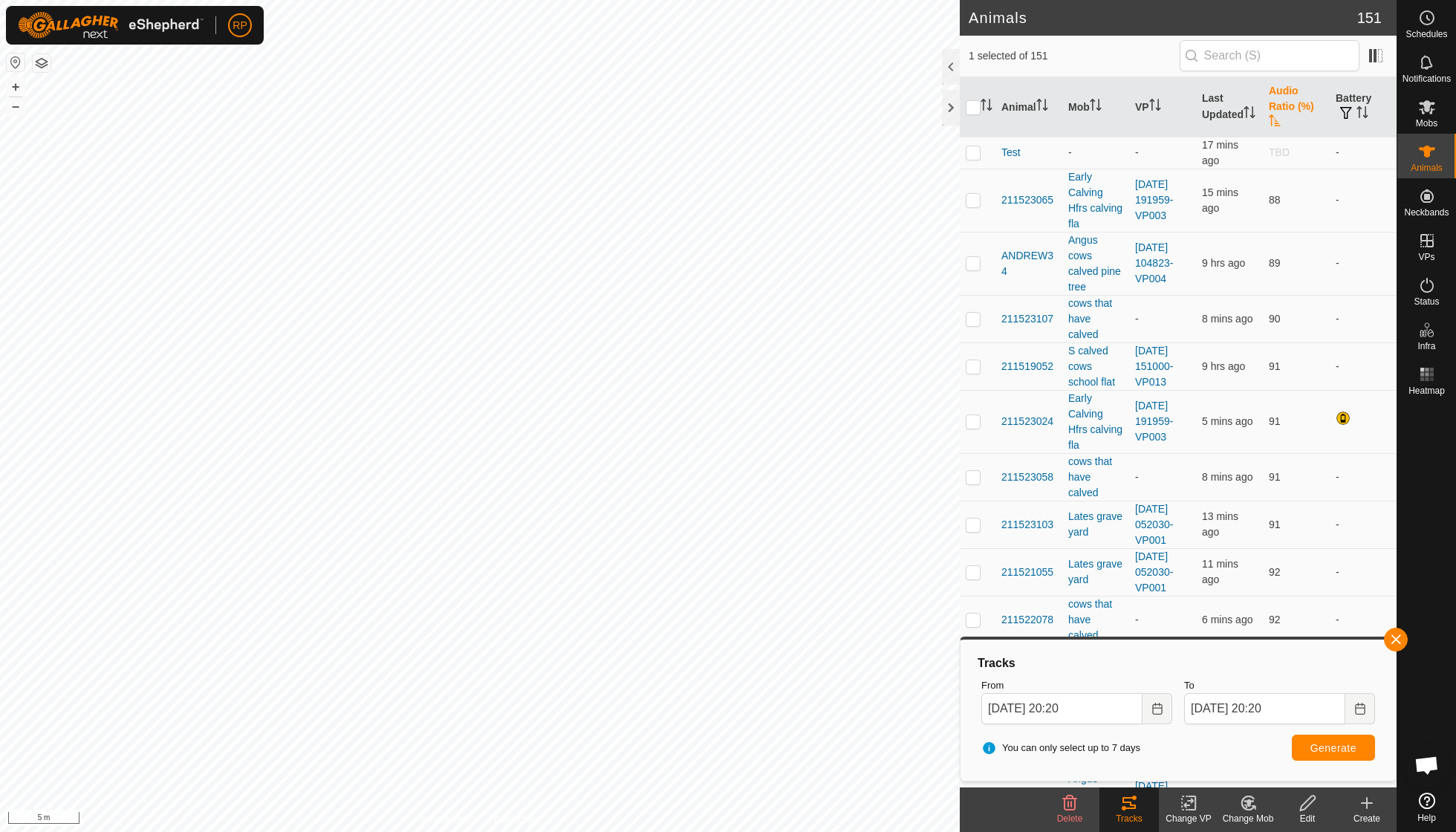
click at [1279, 115] on icon "Activate to sort" at bounding box center [1275, 121] width 12 height 12
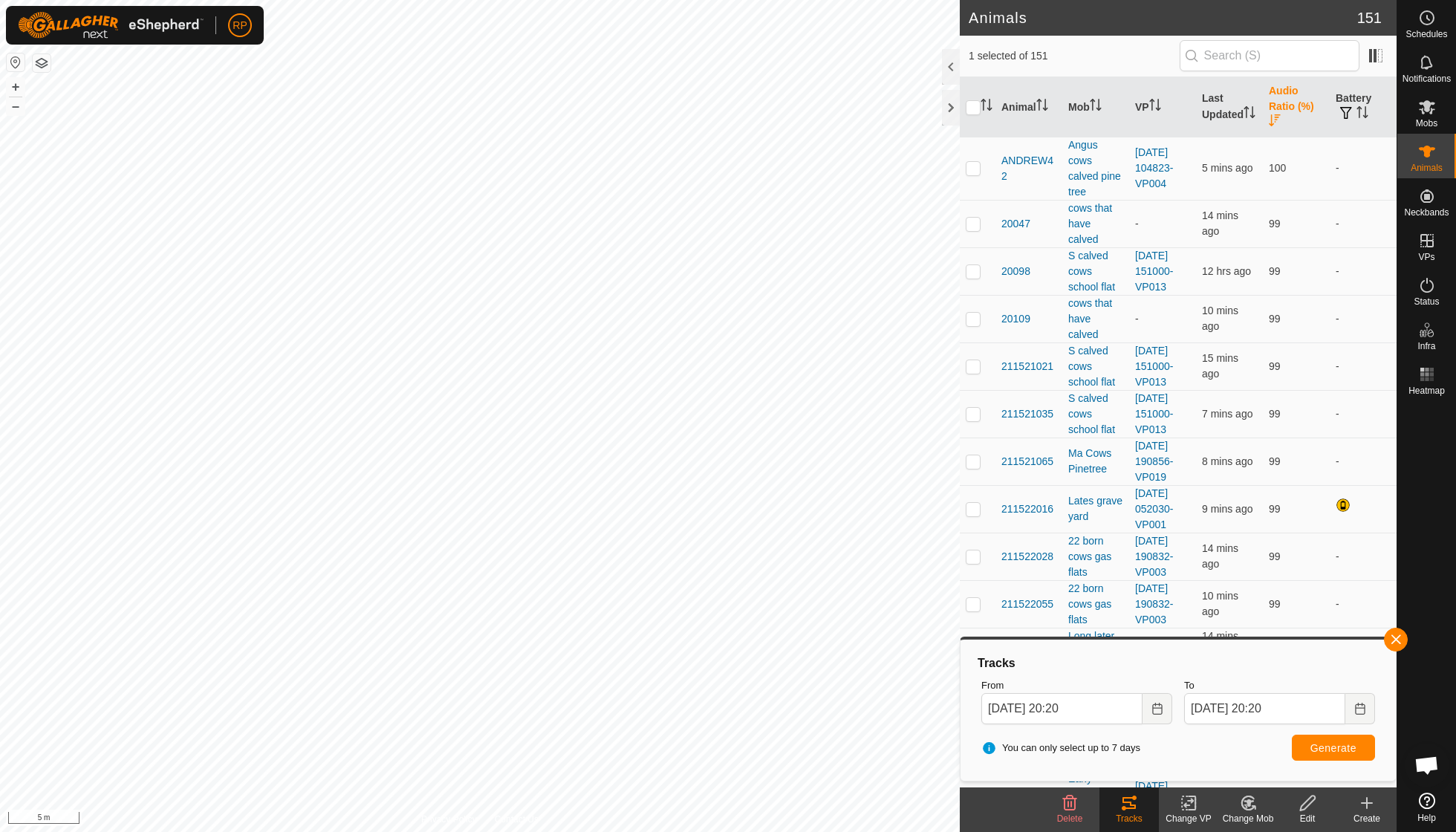
click at [1279, 116] on icon "Activate to sort" at bounding box center [1275, 121] width 12 height 12
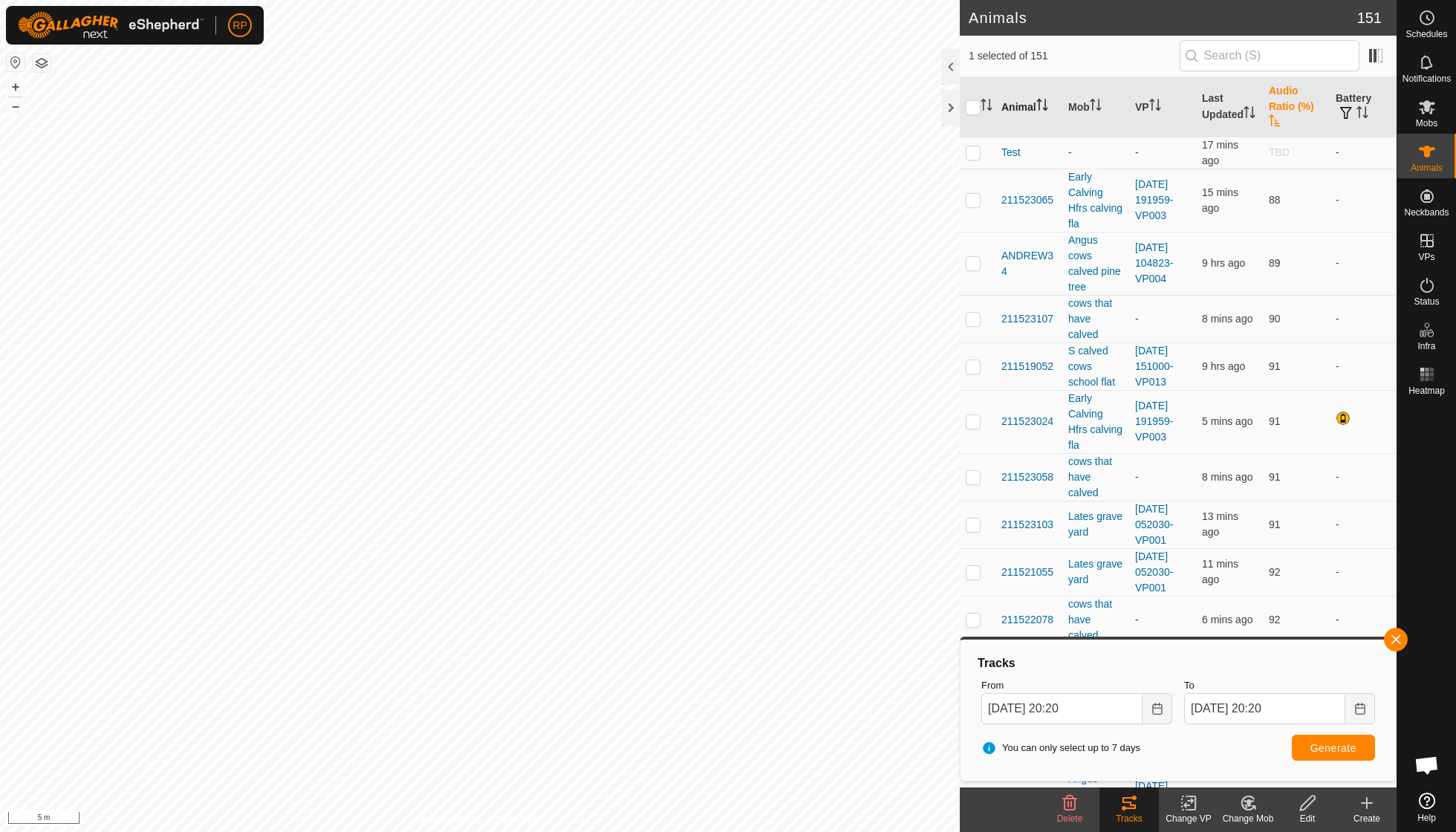
click at [1032, 115] on th "Animal" at bounding box center [1029, 108] width 67 height 60
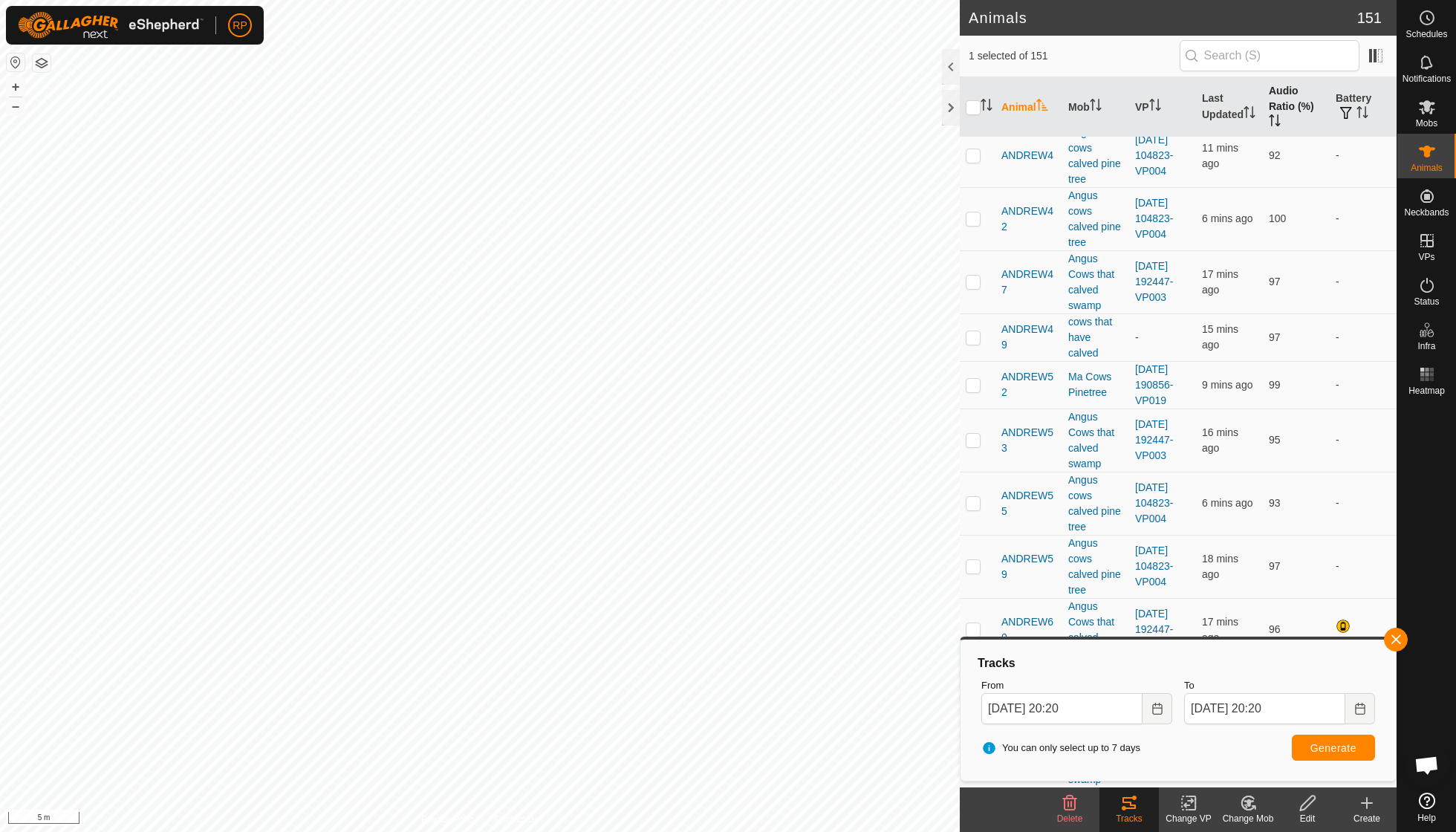
scroll to position [6190, 0]
